Goal: Information Seeking & Learning: Learn about a topic

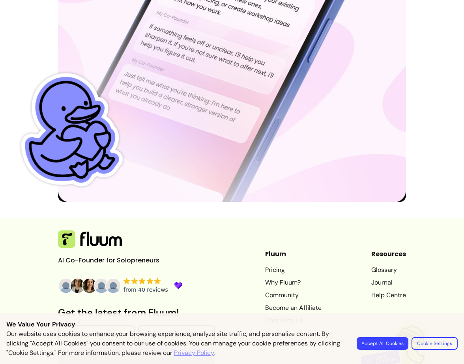
scroll to position [2346, 0]
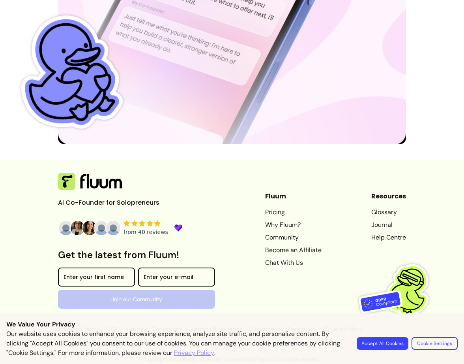
click at [277, 225] on link "Why Fluum?" at bounding box center [293, 224] width 56 height 9
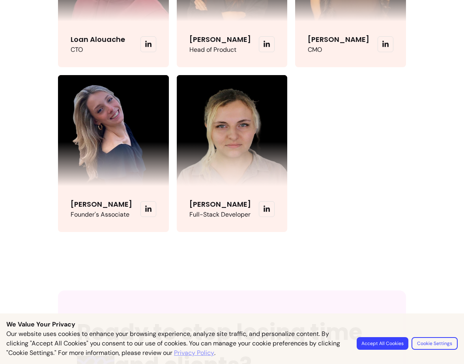
scroll to position [2136, 0]
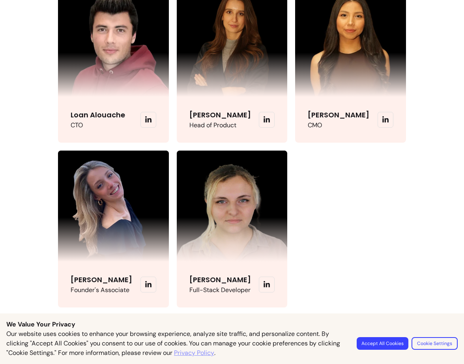
click at [378, 125] on span at bounding box center [386, 120] width 16 height 16
click at [382, 123] on icon at bounding box center [385, 119] width 7 height 7
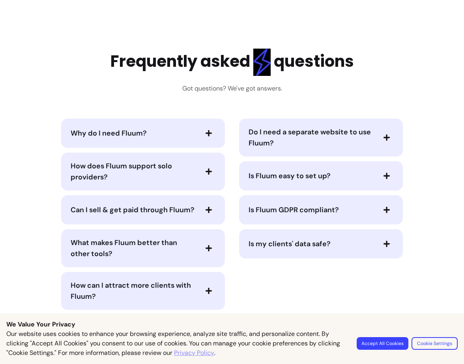
scroll to position [1640, 0]
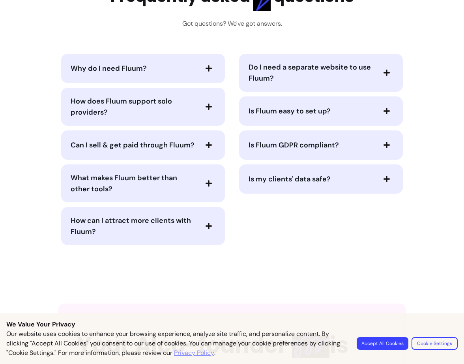
click at [202, 113] on span "button" at bounding box center [208, 106] width 13 height 13
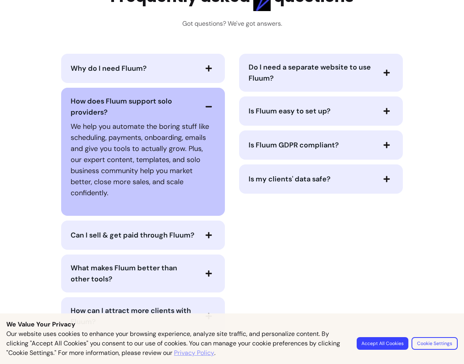
click at [201, 83] on div "Why do I need Fluum?" at bounding box center [143, 68] width 164 height 29
click at [205, 72] on icon "button" at bounding box center [208, 68] width 7 height 7
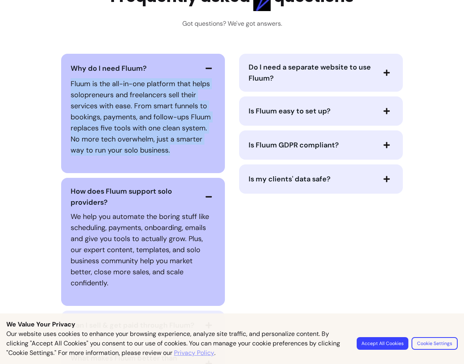
drag, startPoint x: 172, startPoint y: 158, endPoint x: 68, endPoint y: 81, distance: 130.0
click at [68, 81] on div "Why do I need Fluum? Fluum is the all-in-one platform that helps solopreneurs a…" at bounding box center [143, 113] width 164 height 119
click at [126, 129] on p "Fluum is the all-in-one platform that helps solopreneurs and freelancers sell t…" at bounding box center [143, 116] width 145 height 77
drag, startPoint x: 166, startPoint y: 159, endPoint x: 54, endPoint y: 75, distance: 140.0
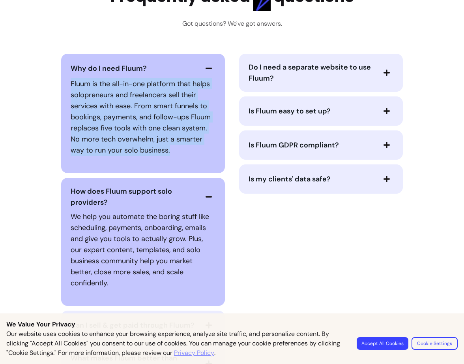
copy p "Fluum is the all-in-one platform that helps solopreneurs and freelancers sell t…"
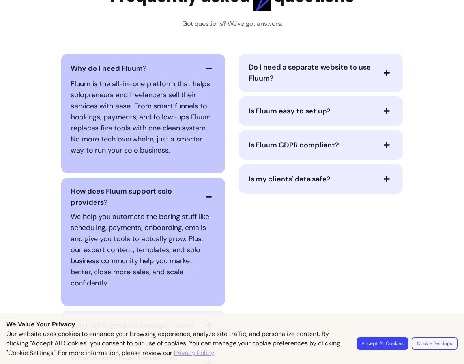
click at [112, 28] on div "Frequently asked questions Got questions? We've got answers." at bounding box center [233, 6] width 244 height 45
click at [123, 117] on p "Fluum is the all-in-one platform that helps solopreneurs and freelancers sell t…" at bounding box center [143, 116] width 145 height 77
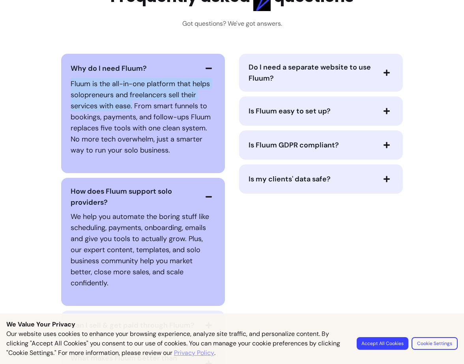
drag, startPoint x: 132, startPoint y: 115, endPoint x: 61, endPoint y: 93, distance: 74.8
click at [61, 93] on div "Why do I need Fluum? Fluum is the all-in-one platform that helps solopreneurs a…" at bounding box center [143, 113] width 164 height 119
copy p "Fluum is the all-in-one platform that helps solopreneurs and freelancers sell t…"
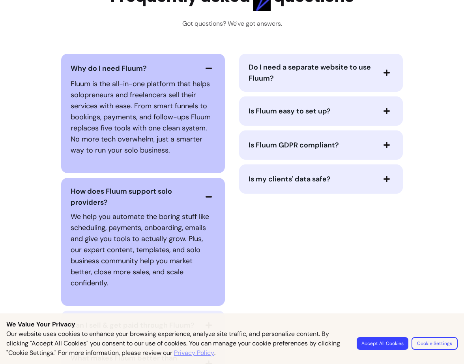
click at [176, 119] on p "Fluum is the all-in-one platform that helps solopreneurs and freelancers sell t…" at bounding box center [143, 116] width 145 height 77
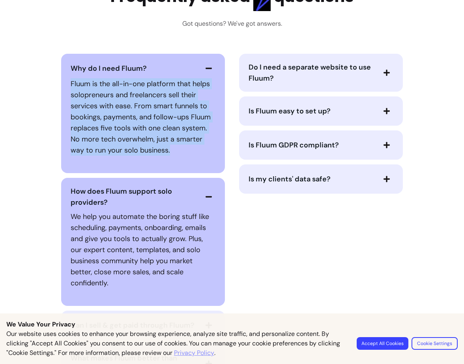
drag, startPoint x: 182, startPoint y: 154, endPoint x: 63, endPoint y: 95, distance: 133.1
click at [63, 95] on div "Why do I need Fluum? Fluum is the all-in-one platform that helps solopreneurs a…" at bounding box center [143, 113] width 164 height 119
copy p "Fluum is the all-in-one platform that helps solopreneurs and freelancers sell t…"
